Goal: Information Seeking & Learning: Learn about a topic

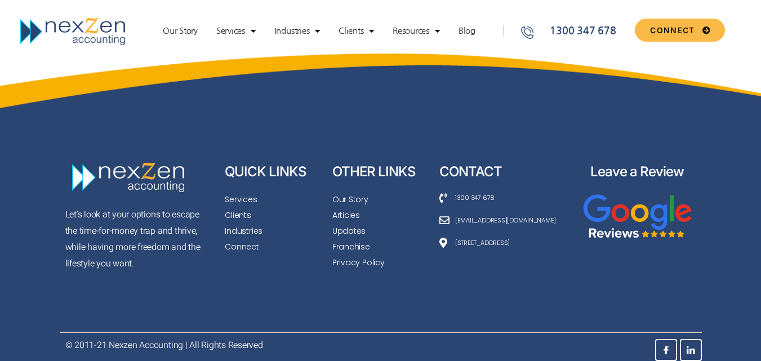
click at [70, 34] on img at bounding box center [74, 32] width 110 height 30
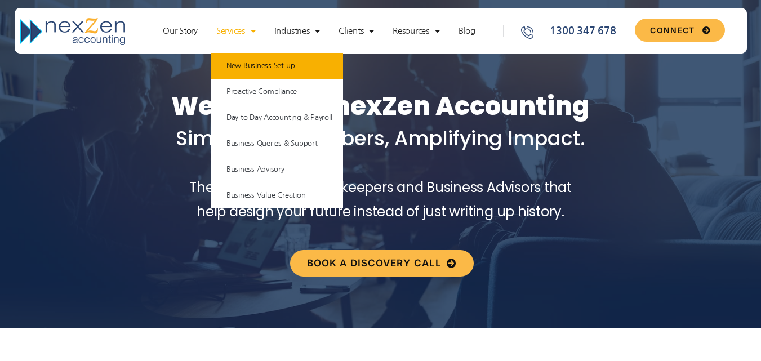
click at [252, 64] on link "New Business Set up" at bounding box center [277, 66] width 133 height 26
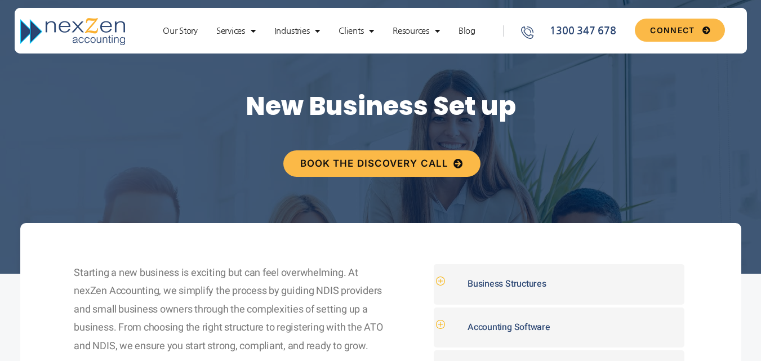
drag, startPoint x: 769, startPoint y: 27, endPoint x: 769, endPoint y: 18, distance: 9.0
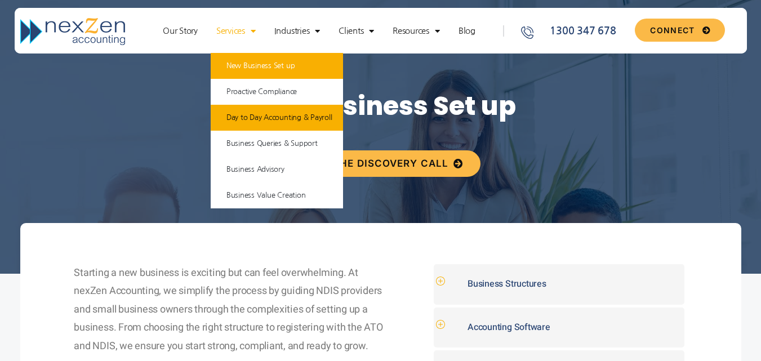
click at [267, 111] on link "Day to Day Accounting & Payroll" at bounding box center [277, 118] width 133 height 26
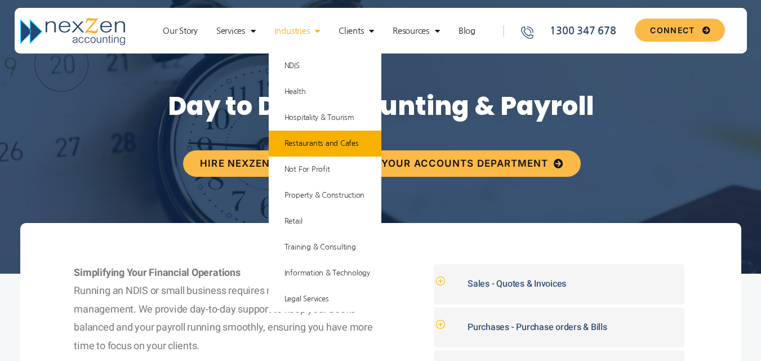
click at [320, 144] on link "Restaurants and Cafes" at bounding box center [325, 144] width 113 height 26
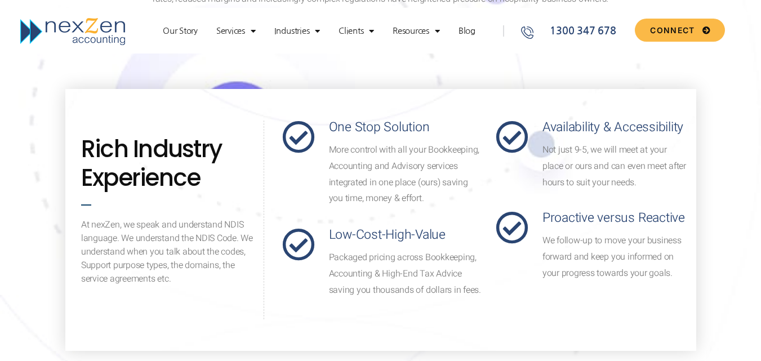
scroll to position [421, 0]
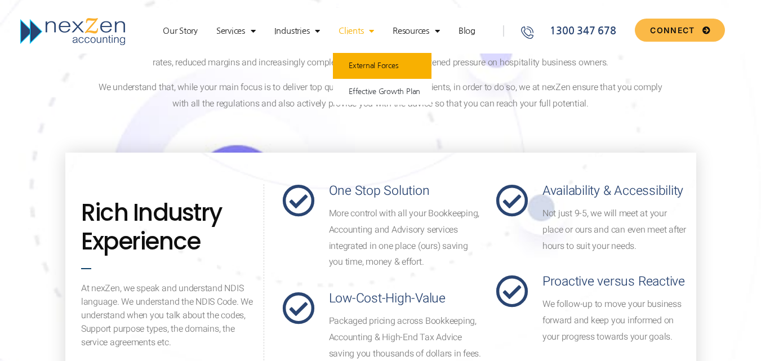
click at [372, 69] on link "External Forces" at bounding box center [382, 66] width 99 height 26
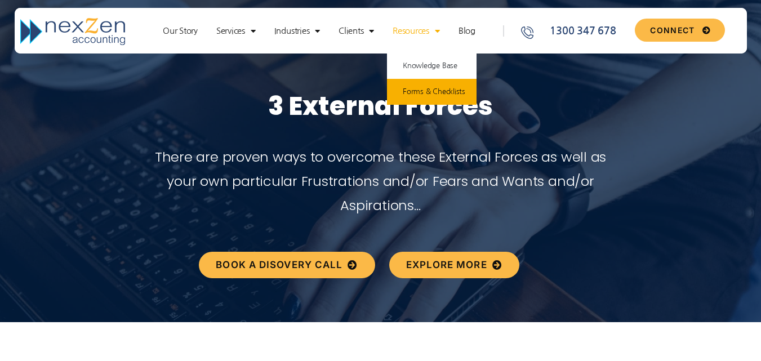
click at [443, 93] on link "Forms & Checklists" at bounding box center [432, 92] width 90 height 26
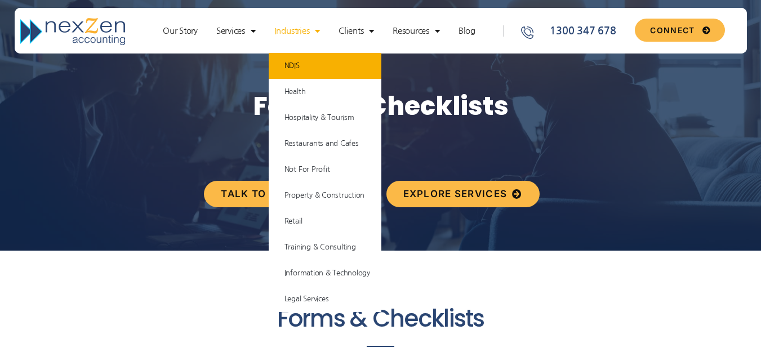
click at [308, 64] on link "NDIS" at bounding box center [325, 66] width 113 height 26
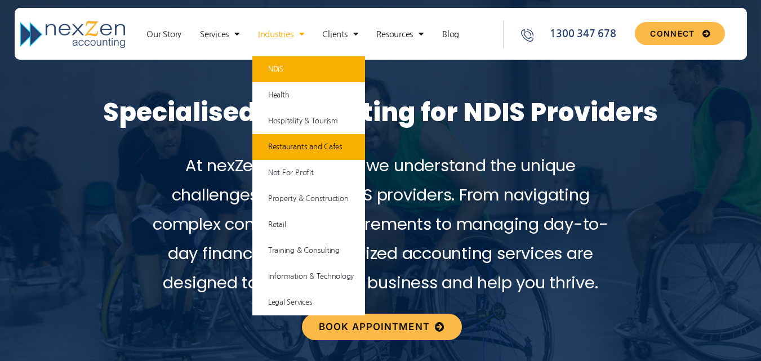
click at [310, 148] on link "Restaurants and Cafes" at bounding box center [308, 147] width 113 height 26
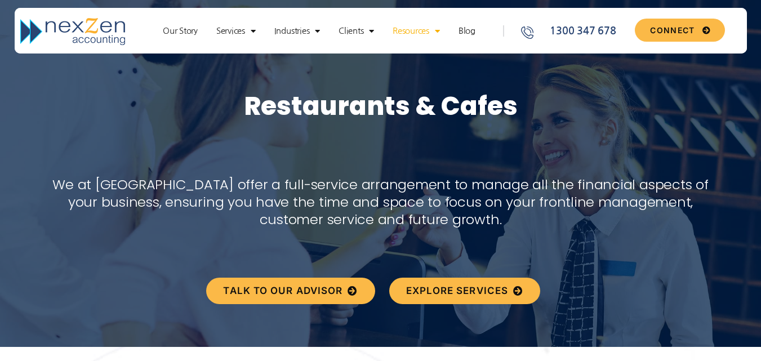
click at [414, 32] on link "Resources" at bounding box center [416, 30] width 59 height 11
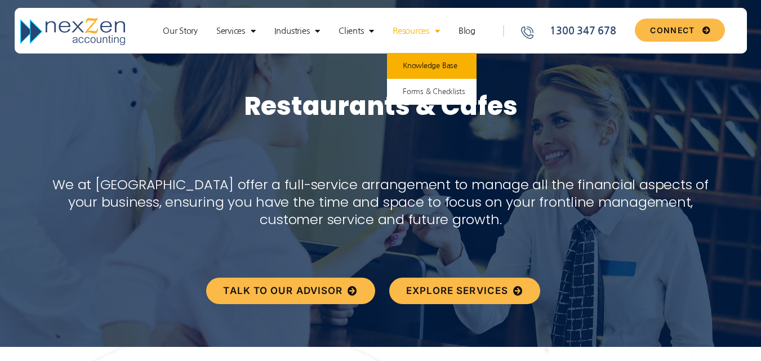
click at [418, 59] on link "Knowledge Base" at bounding box center [432, 66] width 90 height 26
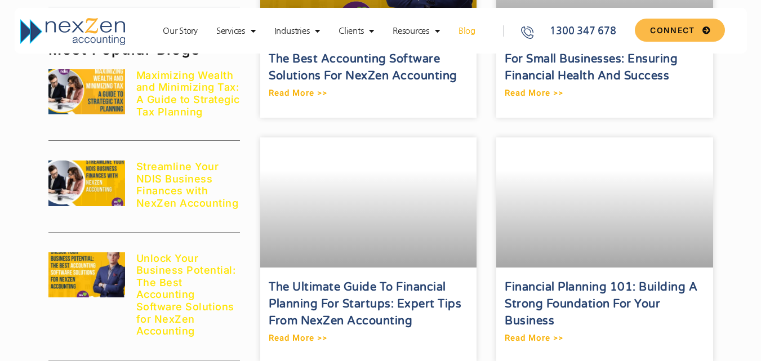
scroll to position [732, 0]
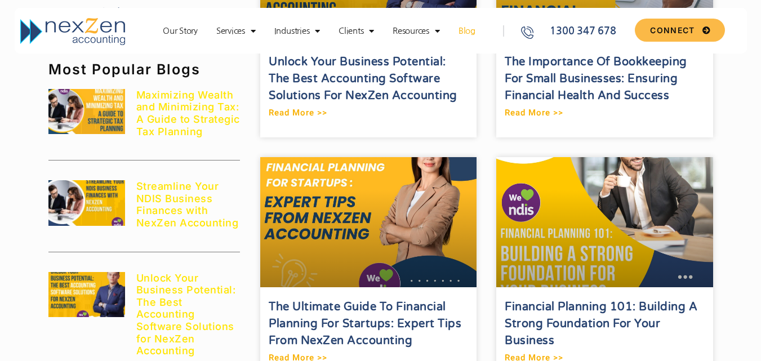
click at [122, 33] on img at bounding box center [74, 32] width 110 height 30
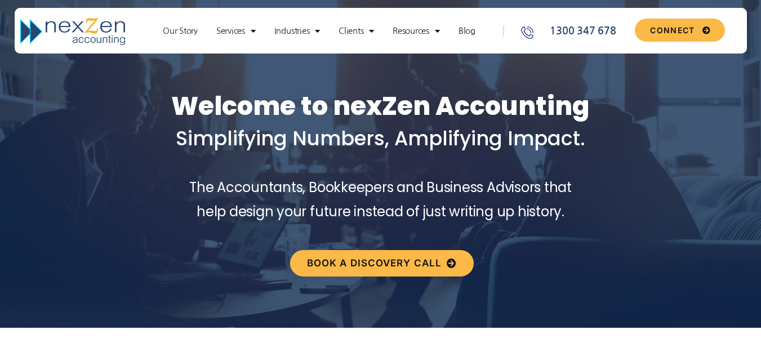
click at [465, 24] on div "Our Story Services New Business Set up Proactive Compliance Day to Day Accounti…" at bounding box center [322, 32] width 374 height 30
click at [468, 32] on link "Blog" at bounding box center [467, 30] width 28 height 11
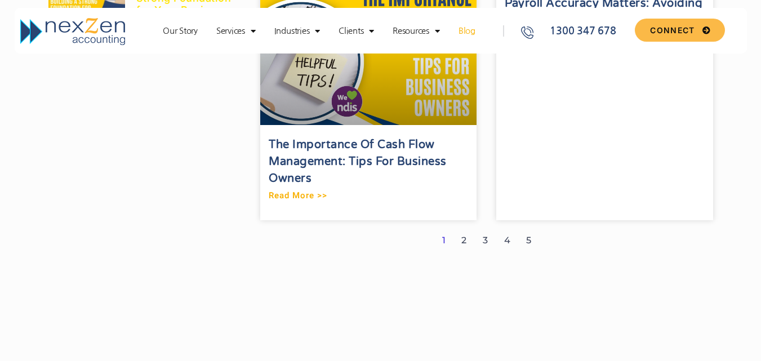
scroll to position [1394, 0]
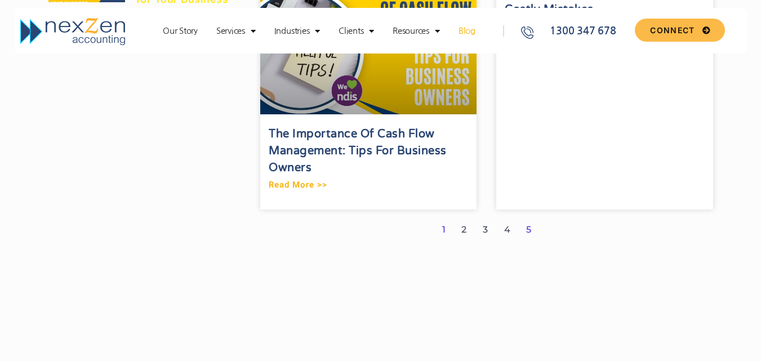
click at [528, 231] on link "Page 5" at bounding box center [528, 229] width 5 height 11
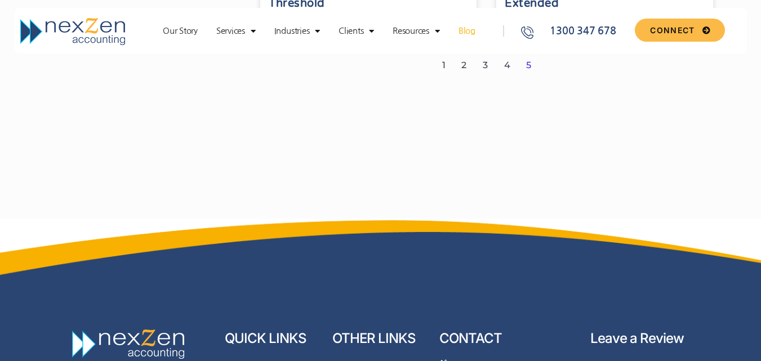
scroll to position [1494, 0]
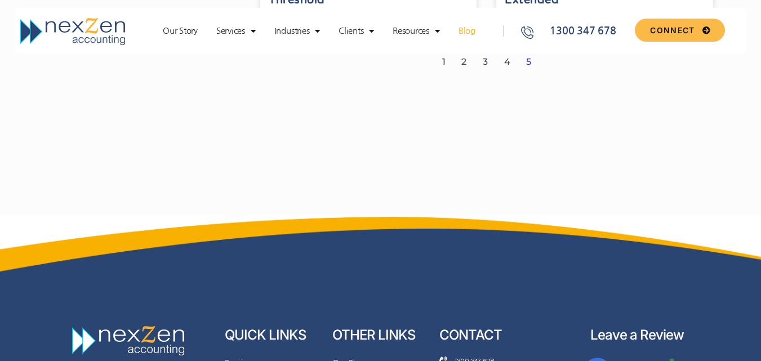
click at [106, 32] on img at bounding box center [74, 32] width 110 height 30
